Goal: Check status

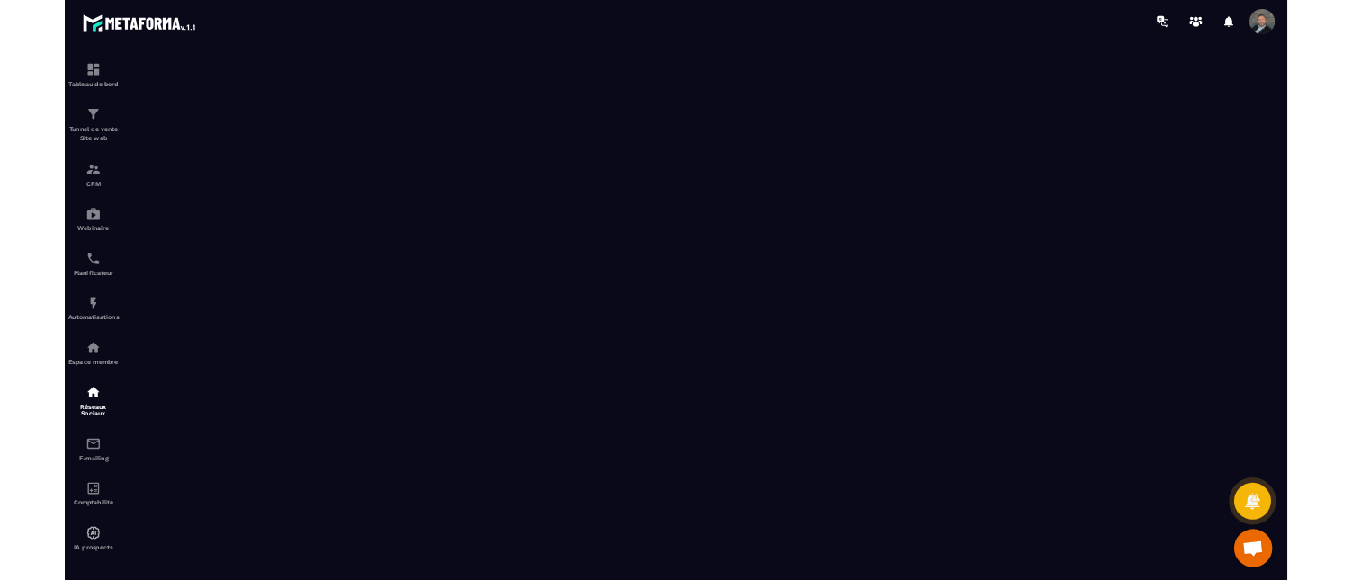
scroll to position [470, 0]
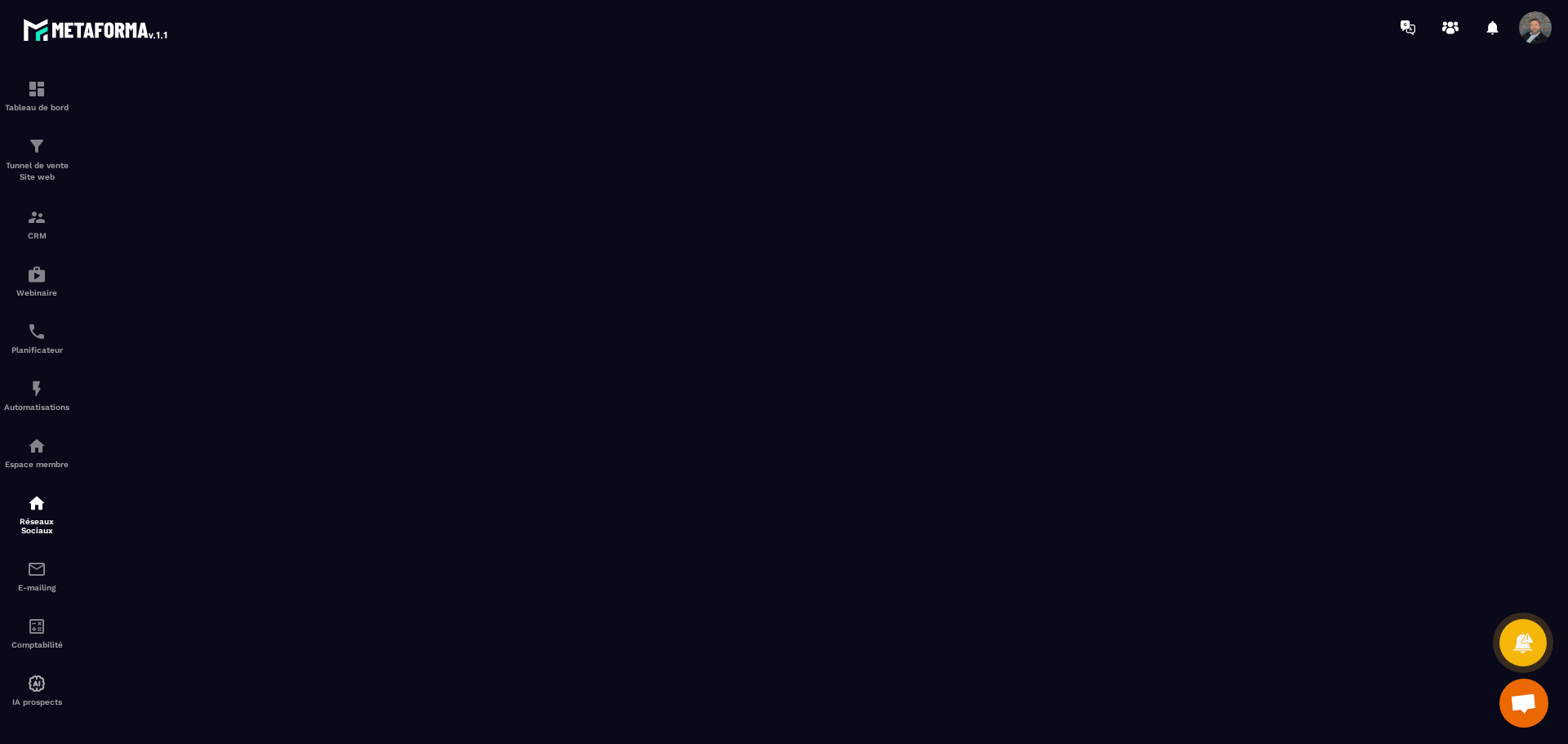
click at [583, 21] on div at bounding box center [879, 27] width 1376 height 54
click at [38, 153] on img at bounding box center [37, 146] width 20 height 20
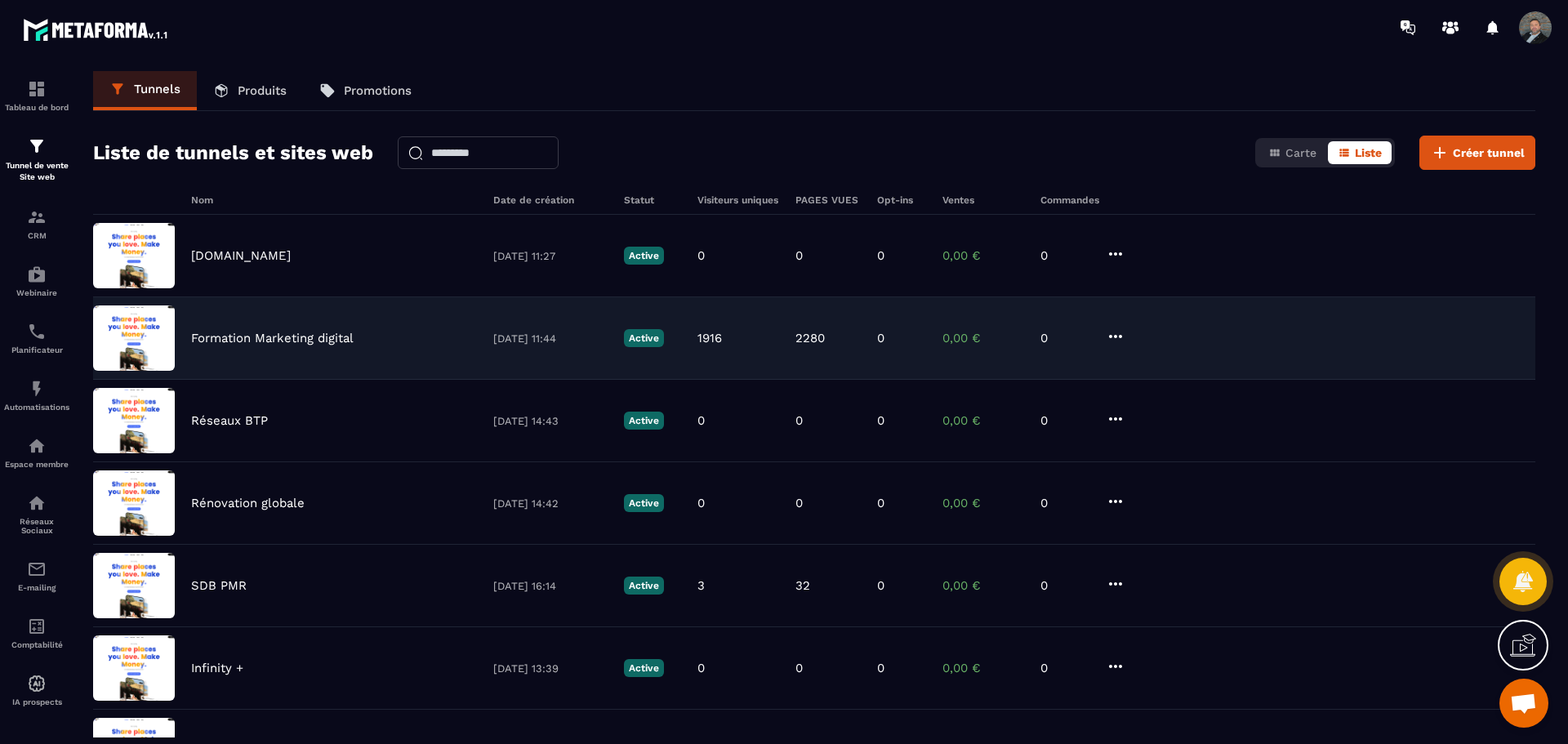
click at [269, 338] on p "Formation Marketing digital" at bounding box center [272, 338] width 162 height 15
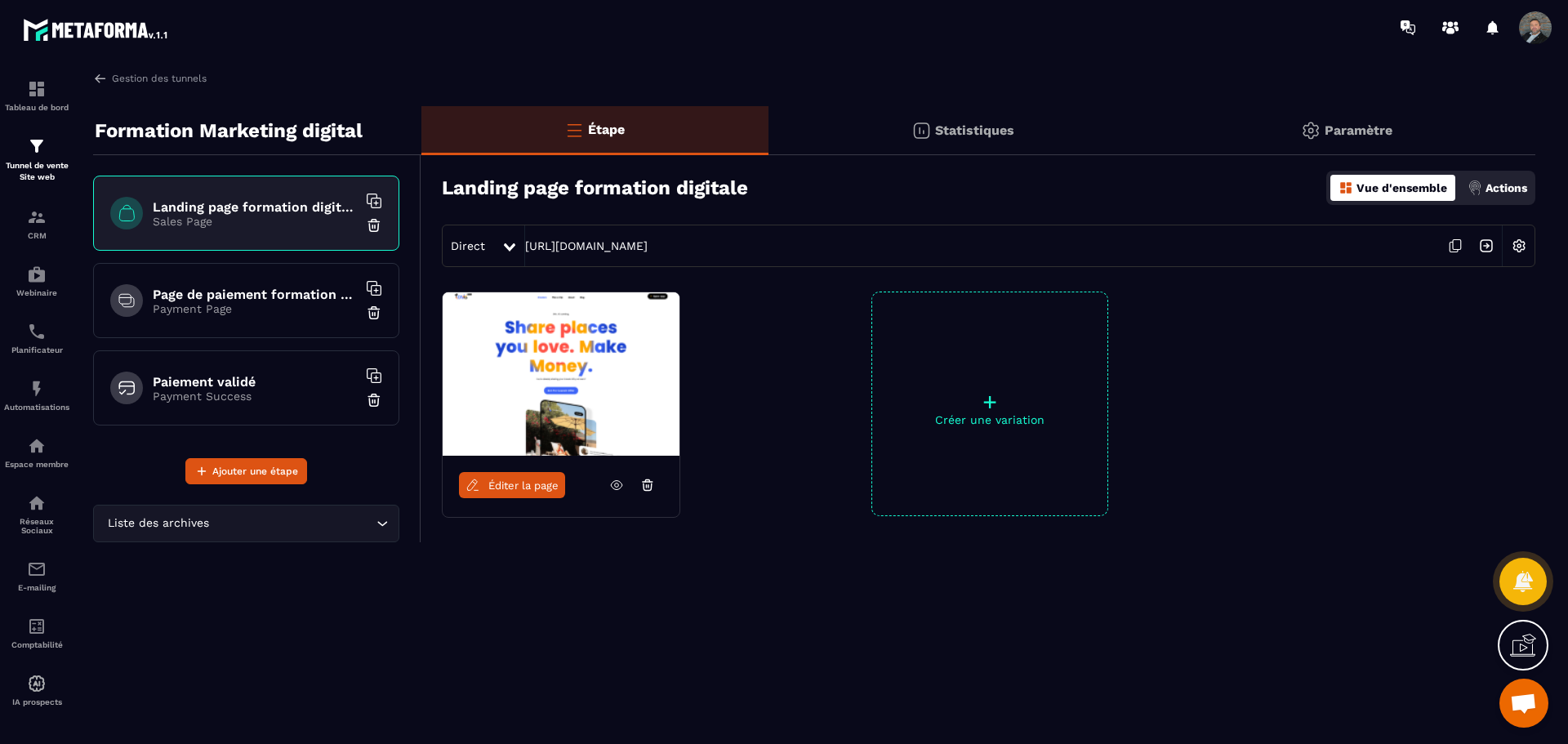
click at [946, 132] on p "Statistiques" at bounding box center [974, 130] width 79 height 15
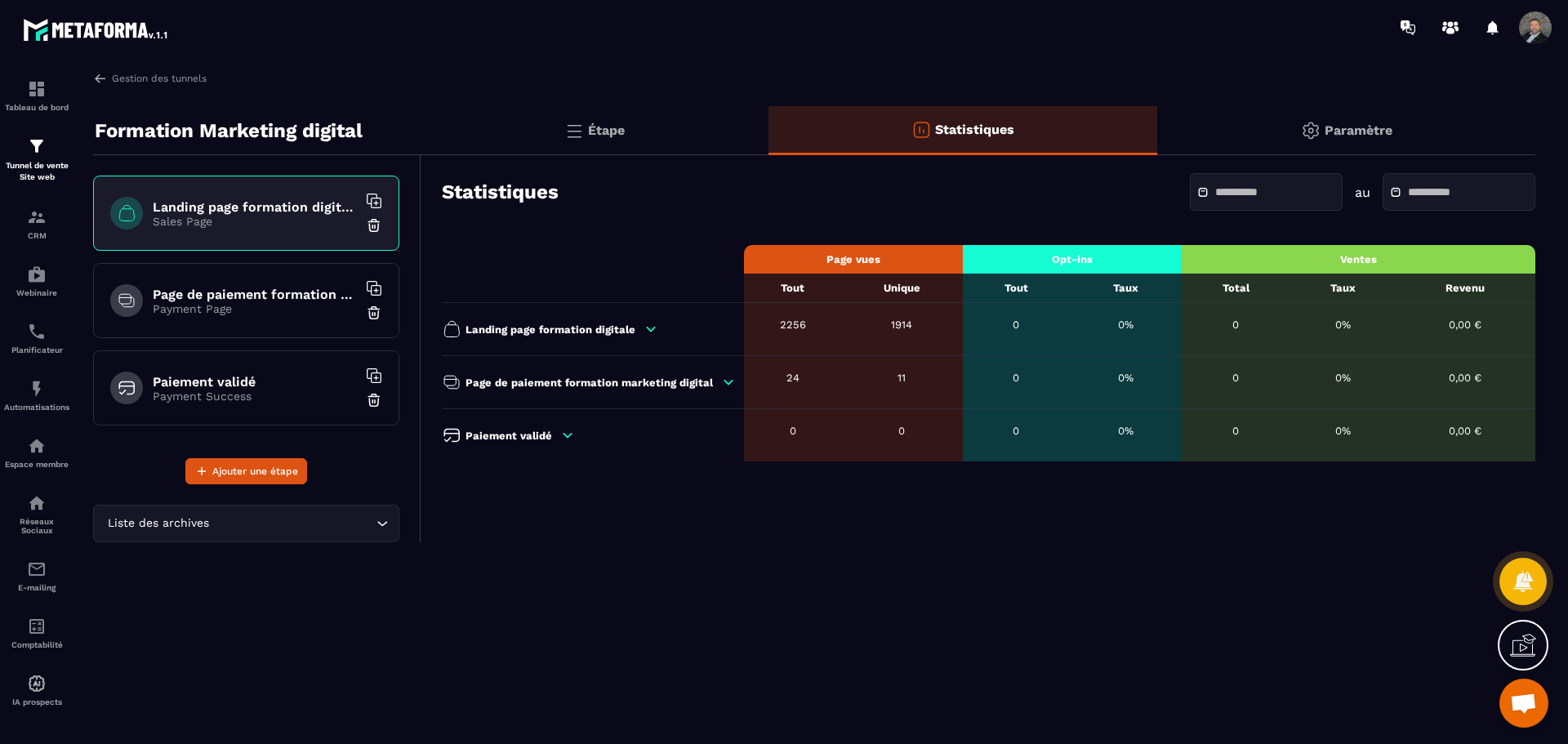
click at [648, 387] on p "Page de paiement formation marketing digital" at bounding box center [589, 382] width 248 height 12
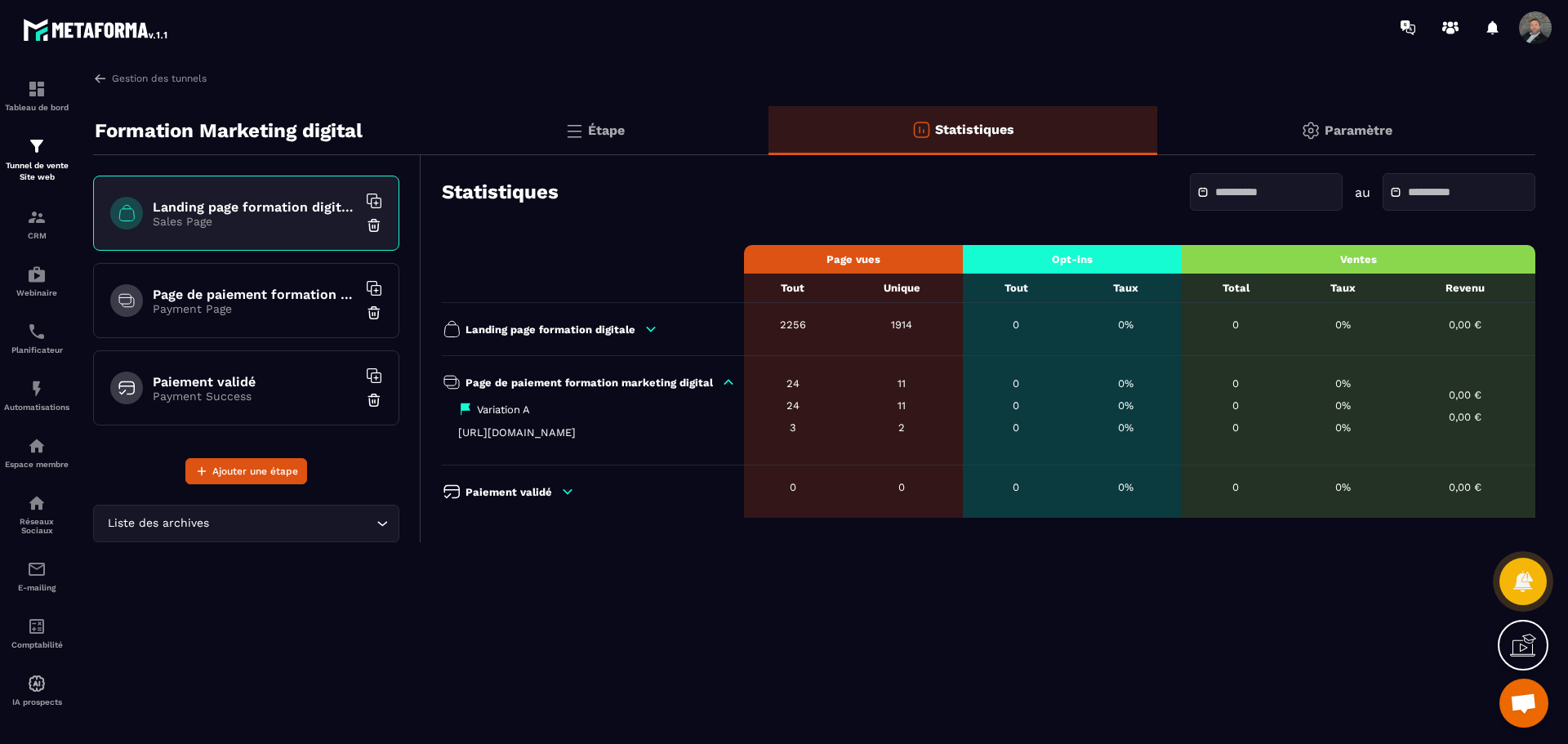
click at [571, 495] on icon at bounding box center [567, 492] width 15 height 15
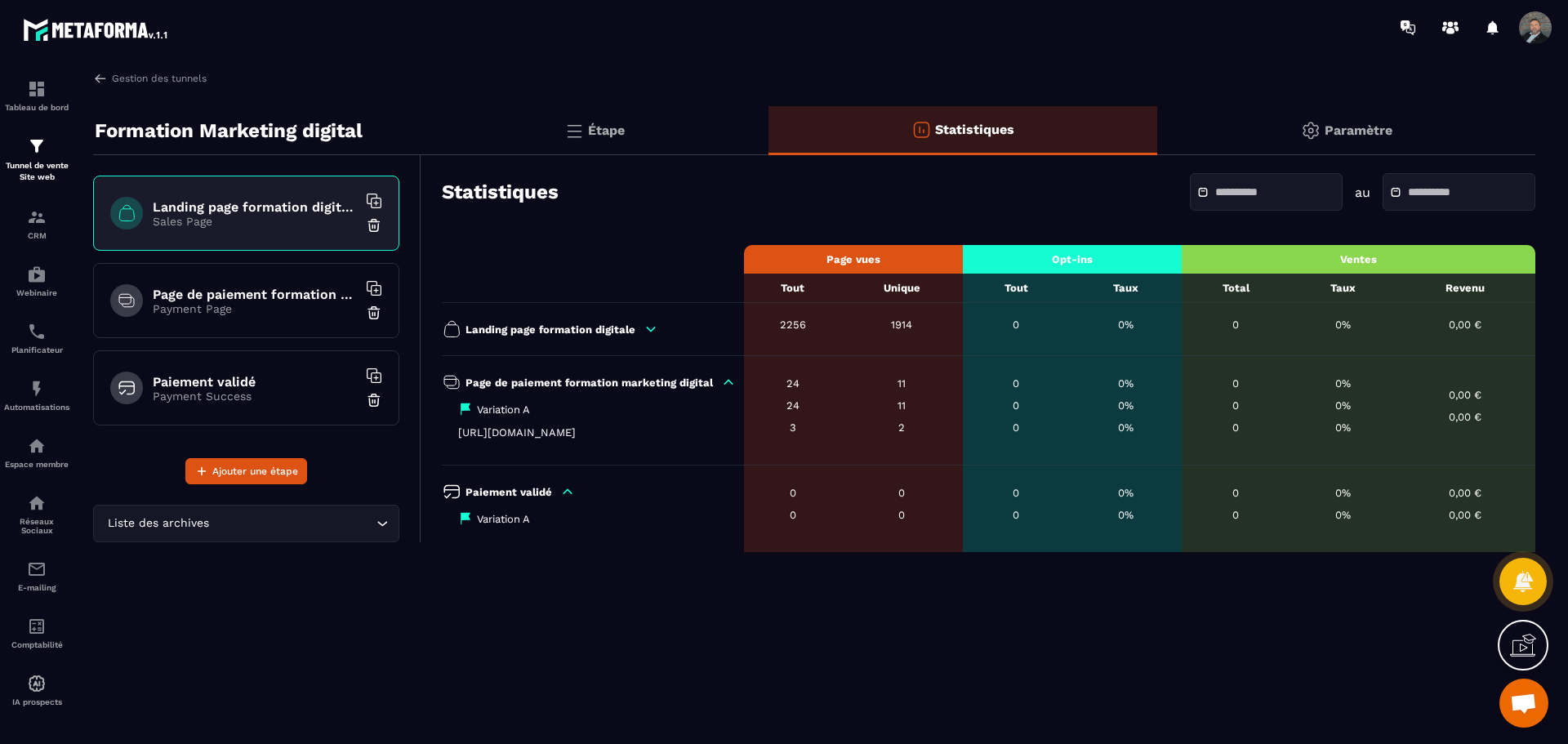
click at [648, 329] on icon at bounding box center [652, 328] width 9 height 4
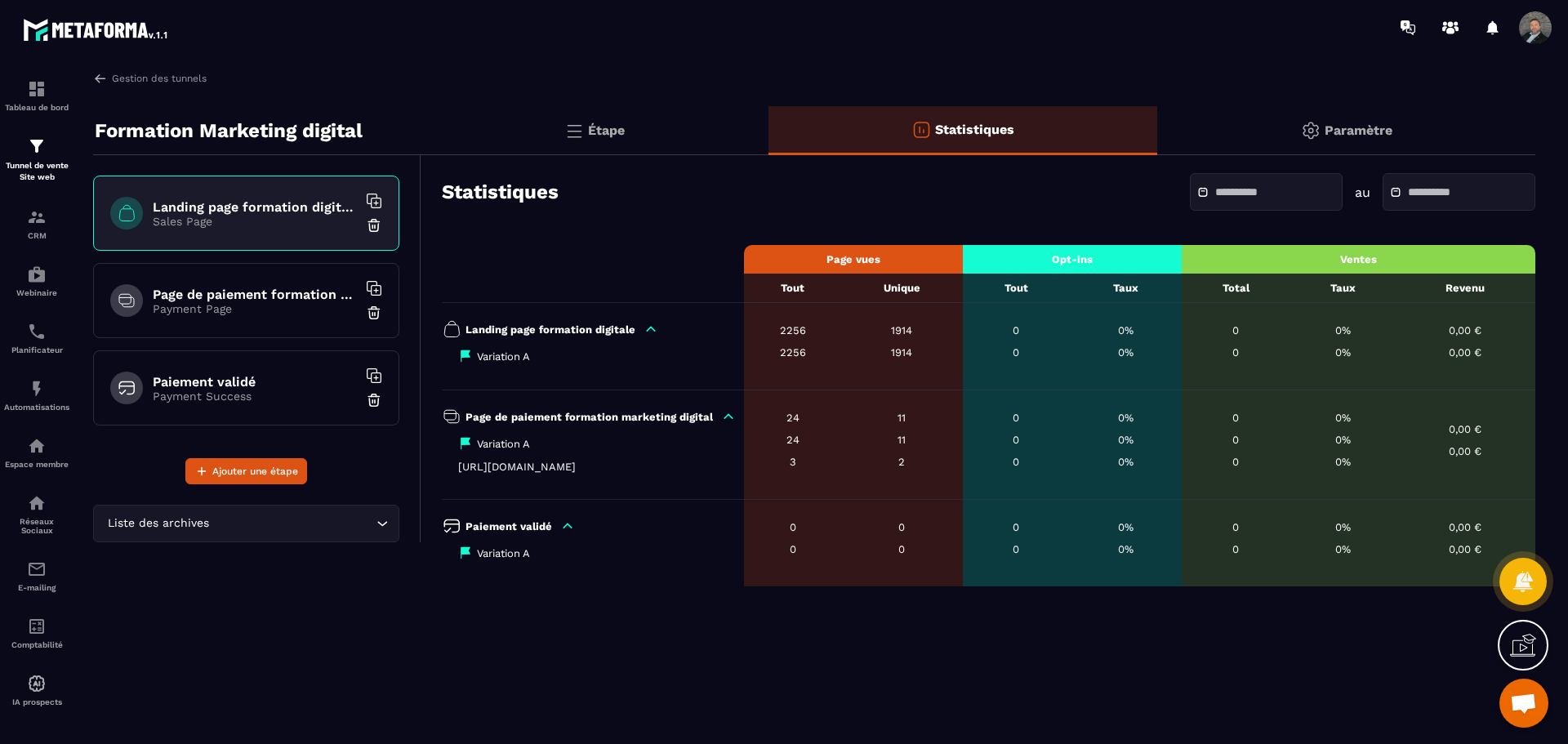
click at [188, 300] on h6 "Page de paiement formation marketing digital" at bounding box center [254, 294] width 204 height 15
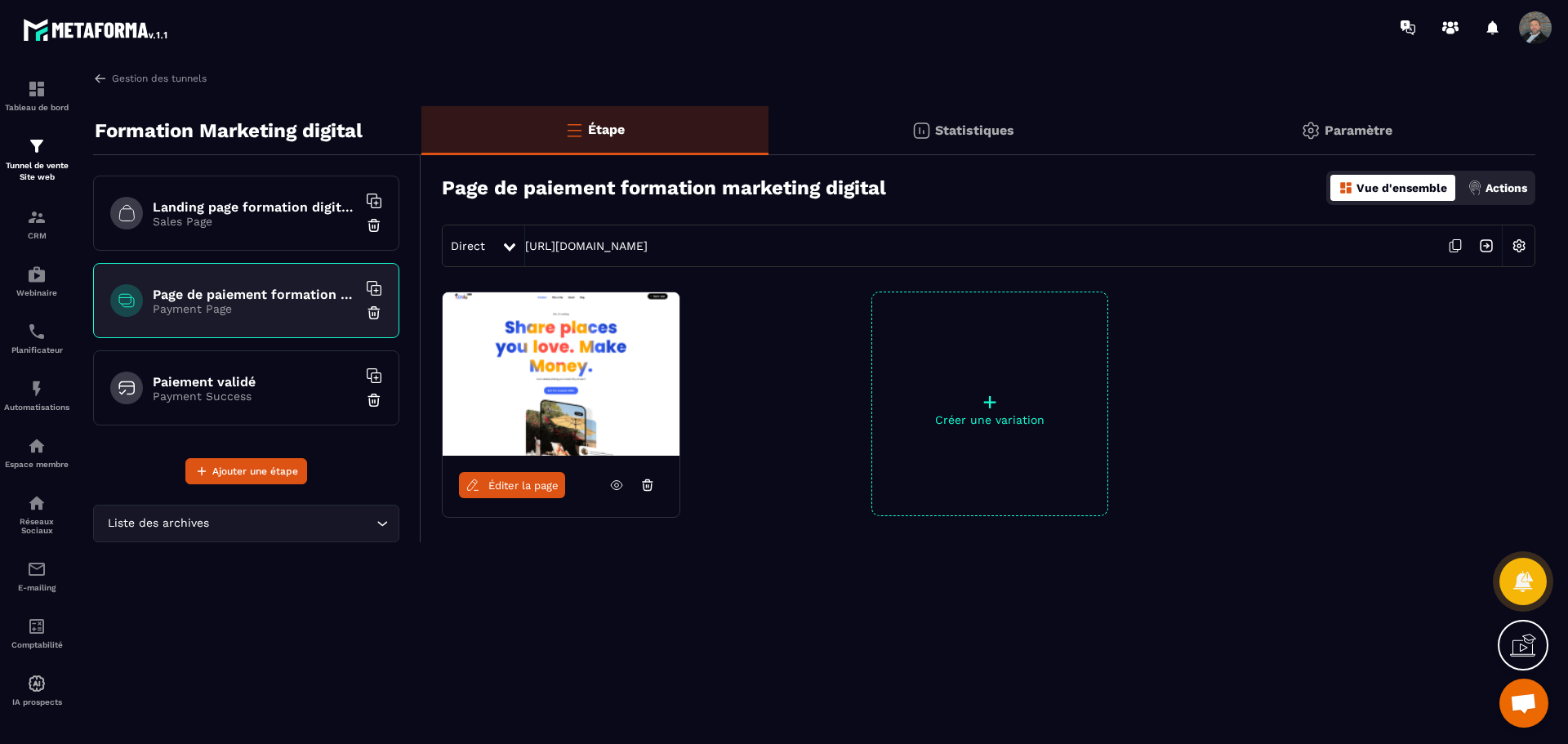
click at [985, 119] on div "Statistiques" at bounding box center [963, 131] width 389 height 49
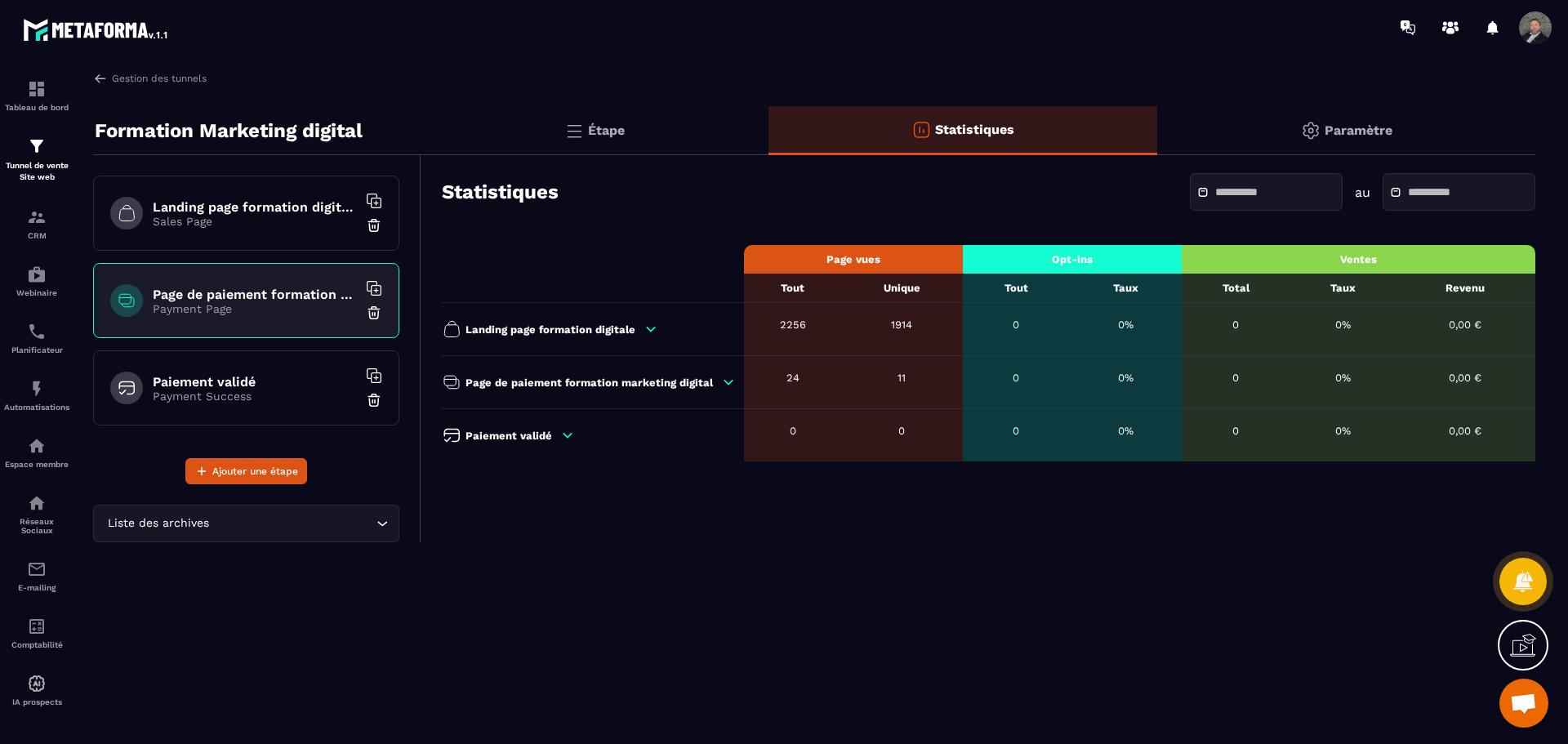
click at [702, 380] on p "Page de paiement formation marketing digital" at bounding box center [589, 382] width 248 height 12
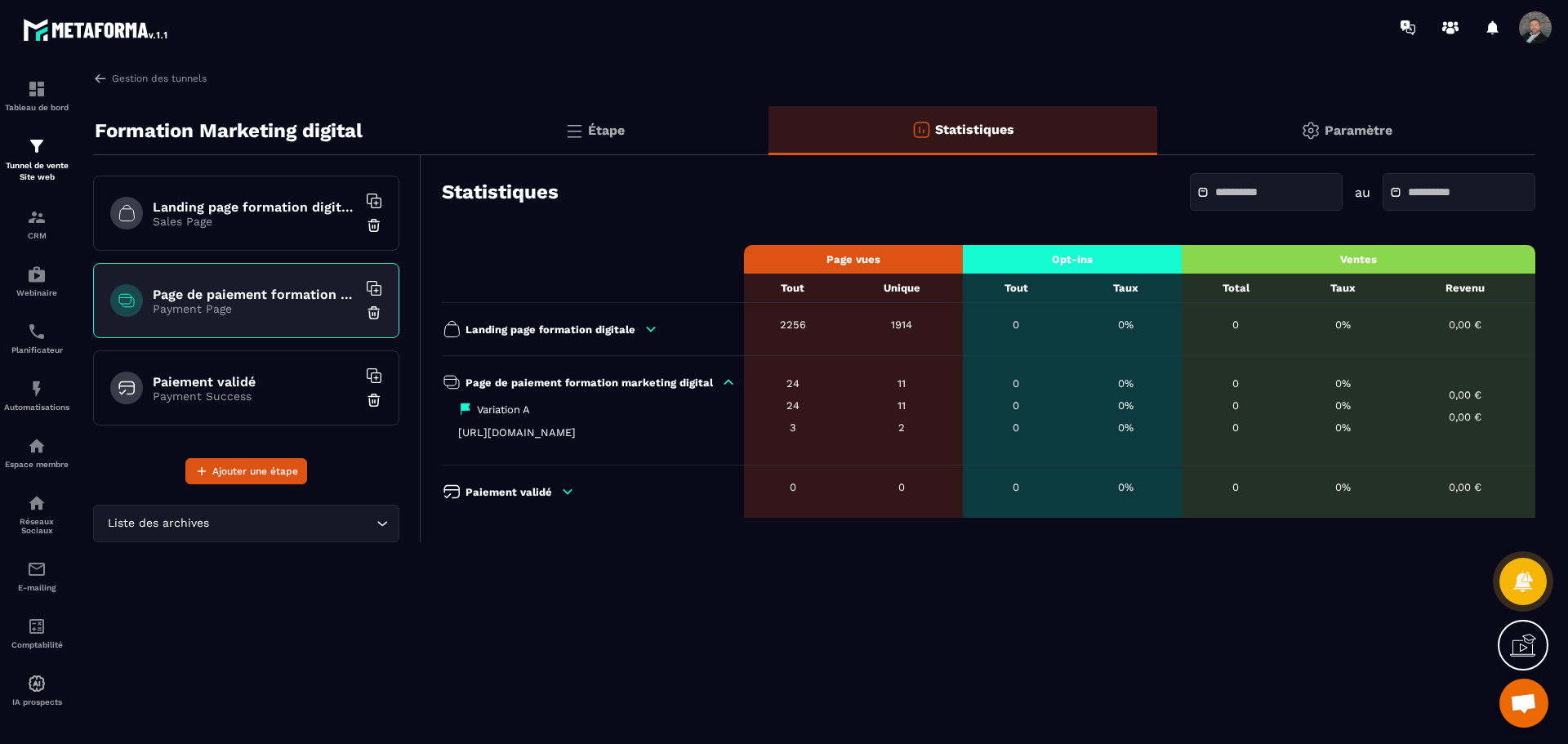
click at [267, 220] on p "Sales Page" at bounding box center [254, 221] width 204 height 13
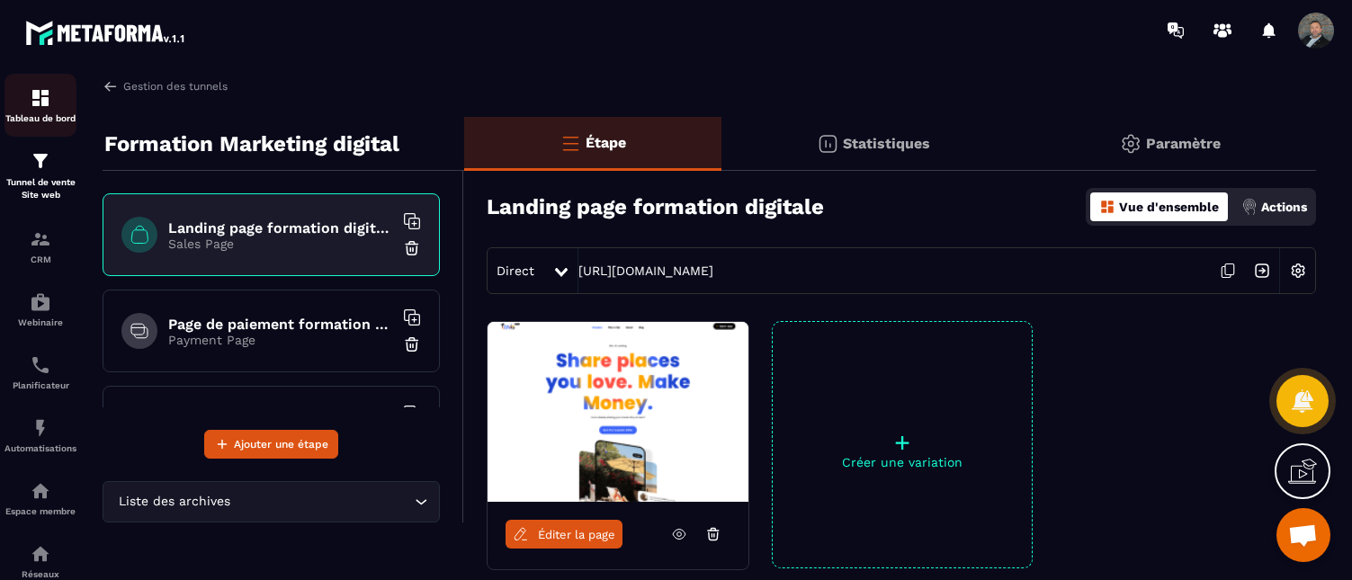
scroll to position [518, 0]
